Goal: Check status: Check status

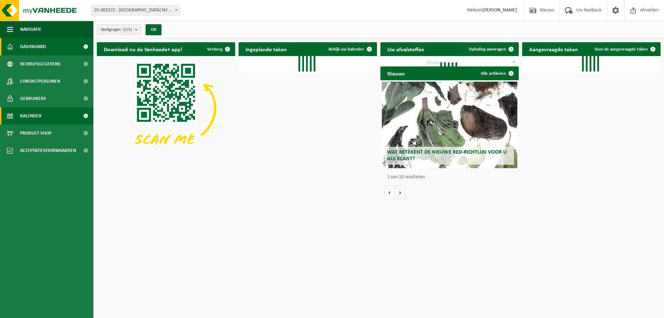
click at [49, 109] on link "Kalender" at bounding box center [46, 115] width 93 height 17
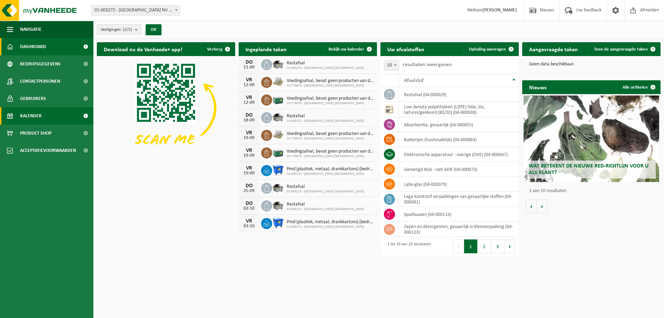
click at [43, 116] on link "Kalender" at bounding box center [46, 115] width 93 height 17
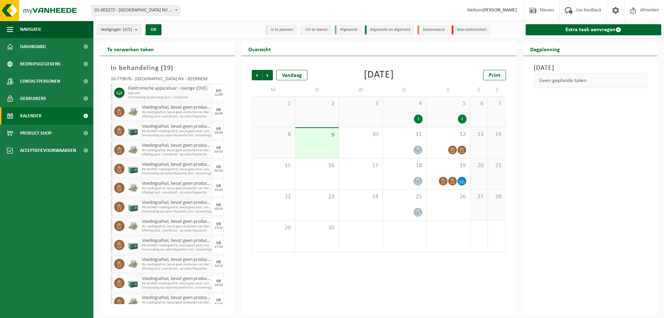
click at [214, 25] on div "Vestigingen (2/2) Alles selecteren Alles deselecteren Actieve selecteren BELGOS…" at bounding box center [164, 29] width 143 height 15
click at [215, 31] on div "Vestigingen (2/2) Alles selecteren Alles deselecteren Actieve selecteren BELGOS…" at bounding box center [164, 29] width 143 height 15
click at [209, 24] on div "Vestigingen (2/2) Alles selecteren Alles deselecteren Actieve selecteren BELGOS…" at bounding box center [164, 29] width 143 height 15
click at [210, 34] on div "Vestigingen (2/2) Alles selecteren Alles deselecteren Actieve selecteren BELGOS…" at bounding box center [164, 29] width 143 height 15
click at [213, 24] on div "Vestigingen (2/2) Alles selecteren Alles deselecteren Actieve selecteren BELGOS…" at bounding box center [164, 29] width 143 height 15
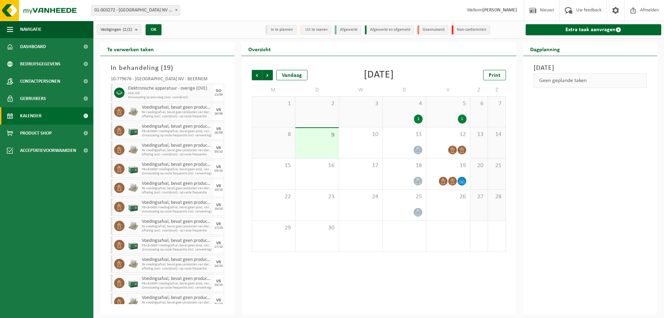
click at [211, 27] on div "Vestigingen (2/2) Alles selecteren Alles deselecteren Actieve selecteren BELGOS…" at bounding box center [164, 29] width 143 height 15
